Goal: Book appointment/travel/reservation

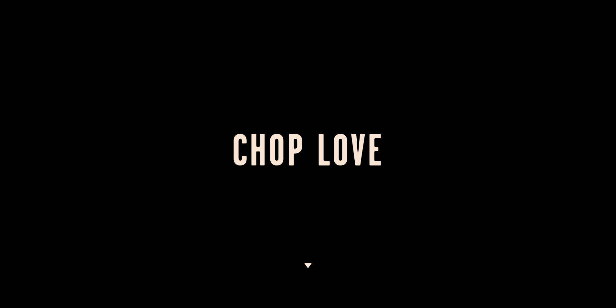
click at [250, 152] on h1 "Chop Love" at bounding box center [308, 155] width 616 height 36
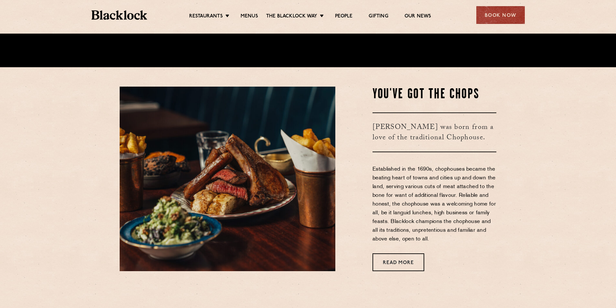
scroll to position [291, 0]
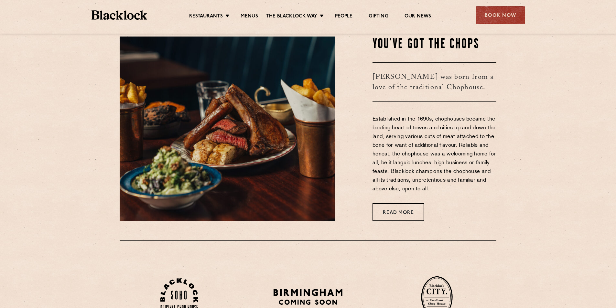
click at [514, 16] on div "Book Now" at bounding box center [501, 15] width 49 height 18
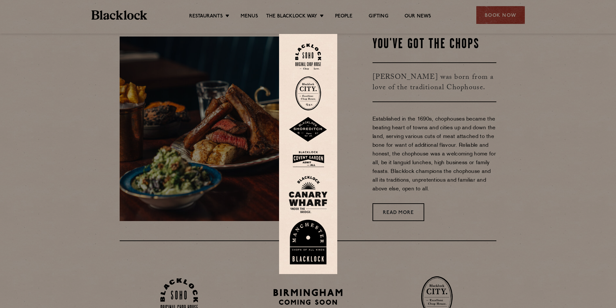
click at [306, 243] on img at bounding box center [308, 242] width 39 height 45
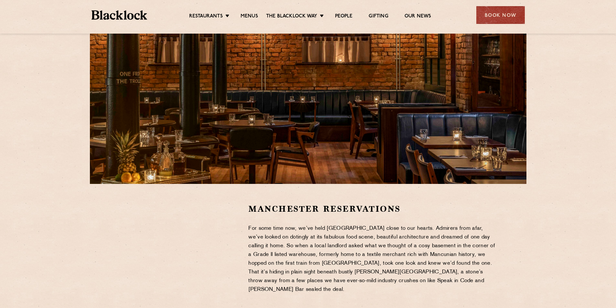
scroll to position [65, 0]
